Goal: Task Accomplishment & Management: Manage account settings

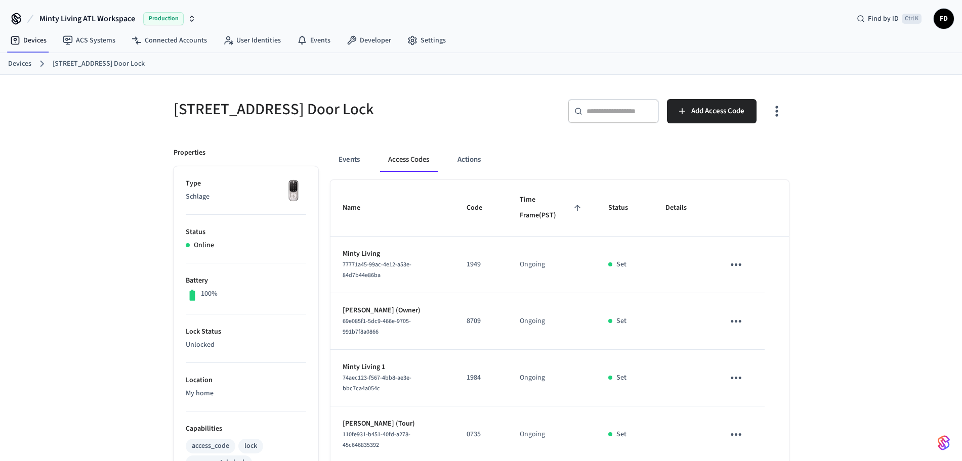
click at [30, 61] on ol "Devices [STREET_ADDRESS] SE Front Door Lock" at bounding box center [485, 63] width 954 height 13
click at [30, 61] on link "Devices" at bounding box center [19, 64] width 23 height 11
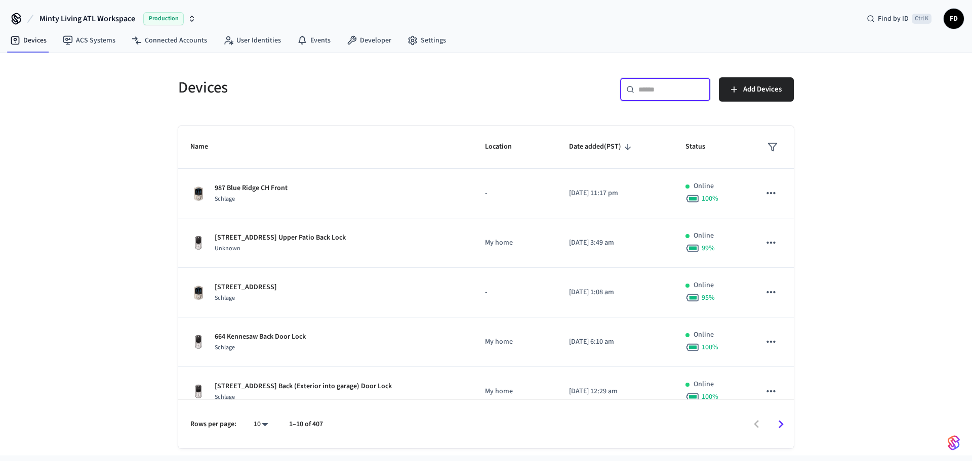
click at [656, 91] on input "text" at bounding box center [671, 90] width 66 height 10
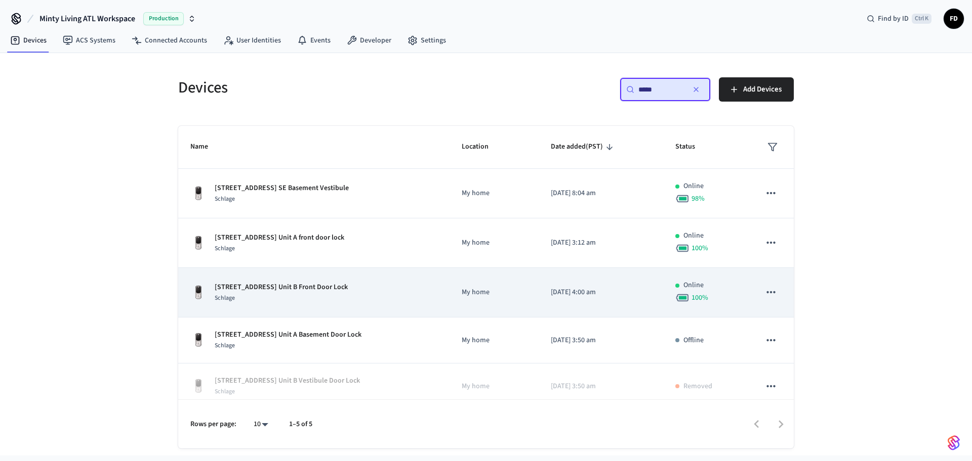
type input "****"
click at [416, 299] on div "[STREET_ADDRESS] Unit B Front Door Lock Schlage" at bounding box center [313, 292] width 247 height 21
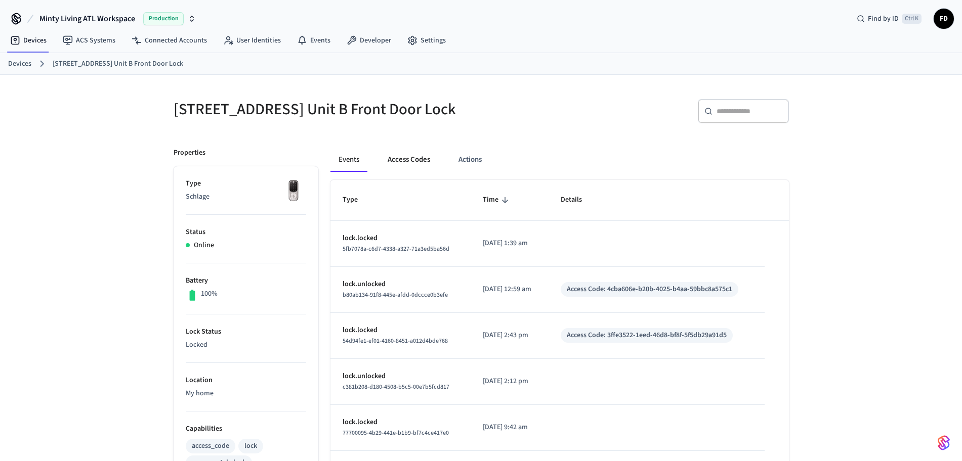
click at [428, 169] on button "Access Codes" at bounding box center [409, 160] width 59 height 24
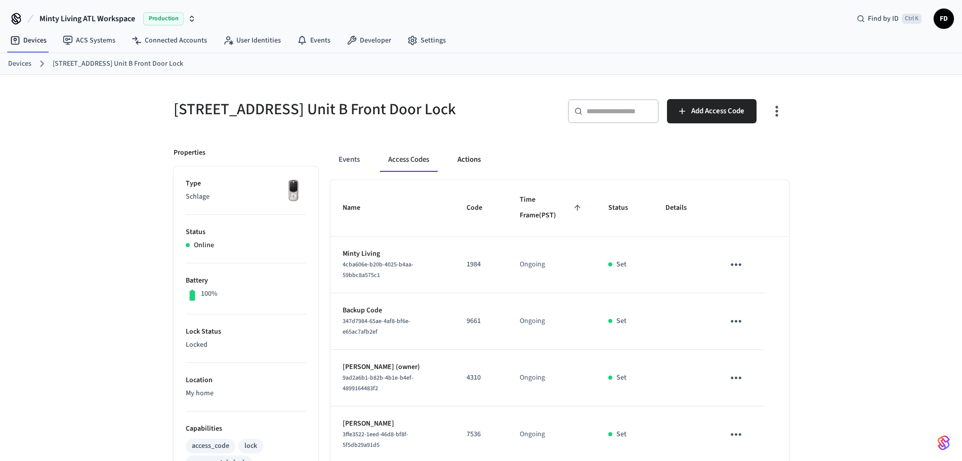
click at [467, 170] on button "Actions" at bounding box center [468, 160] width 39 height 24
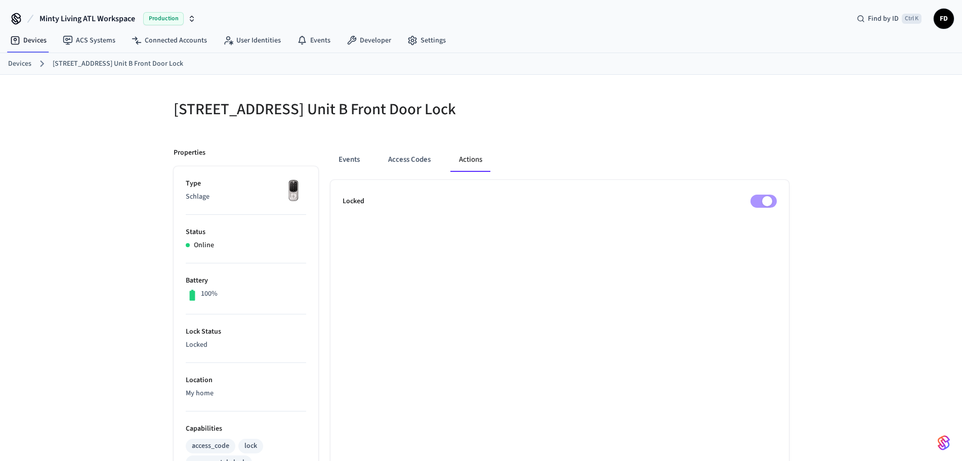
click at [12, 222] on div "[STREET_ADDRESS] Unit B Front Door Lock Properties Type Schlage Status Online B…" at bounding box center [481, 399] width 962 height 648
click at [85, 262] on div "[STREET_ADDRESS] Unit B Front Door Lock Properties Type Schlage Status Online B…" at bounding box center [481, 399] width 962 height 648
click at [151, 324] on div "[STREET_ADDRESS] Unit B Front Door Lock Properties Type Schlage Status Online B…" at bounding box center [481, 399] width 962 height 648
click at [409, 169] on button "Access Codes" at bounding box center [409, 160] width 59 height 24
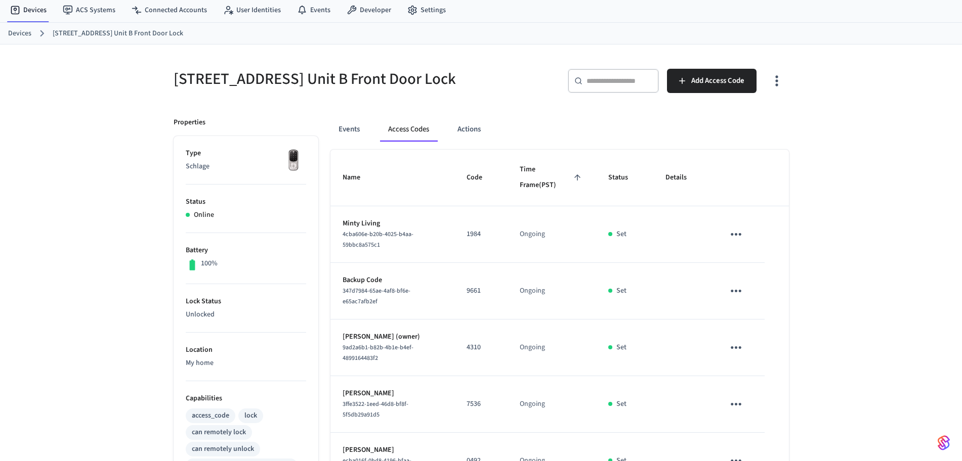
scroll to position [29, 0]
click at [160, 314] on div "[STREET_ADDRESS] Unit B Front Door Lock ​ ​ Add Access Code Properties Type Sch…" at bounding box center [481, 370] width 648 height 648
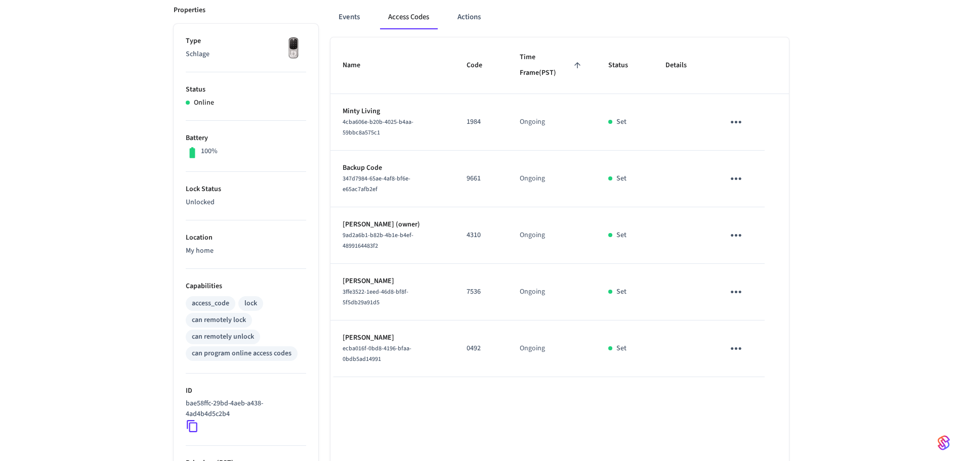
scroll to position [146, 0]
